Goal: Transaction & Acquisition: Purchase product/service

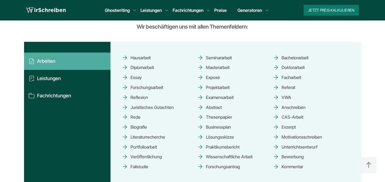
scroll to position [933, 0]
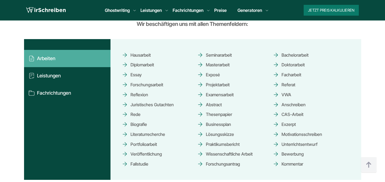
click at [298, 57] on link "Bachelorarbeit" at bounding box center [290, 54] width 36 height 9
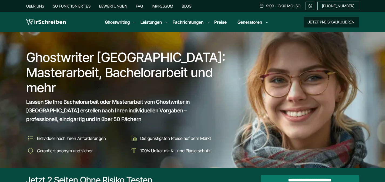
click at [336, 23] on button "Jetzt Preis kalkulieren" at bounding box center [330, 22] width 55 height 11
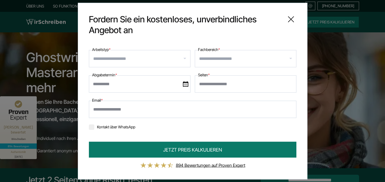
click at [156, 63] on input "Arbeitstyp *" at bounding box center [141, 58] width 97 height 9
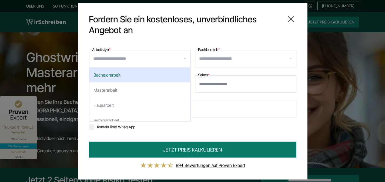
click at [135, 78] on div "Bachelorarbeit" at bounding box center [139, 74] width 101 height 15
select select "**"
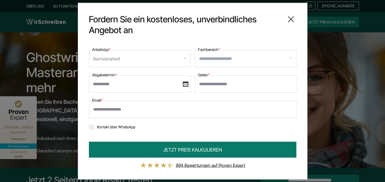
click at [212, 58] on input "Fachbereich *" at bounding box center [247, 58] width 97 height 9
click at [290, 15] on icon at bounding box center [290, 19] width 11 height 11
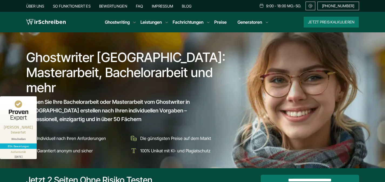
click at [220, 21] on link "Preise" at bounding box center [220, 21] width 12 height 5
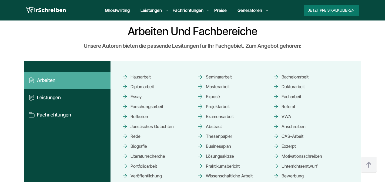
scroll to position [3169, 0]
